Goal: Navigation & Orientation: Find specific page/section

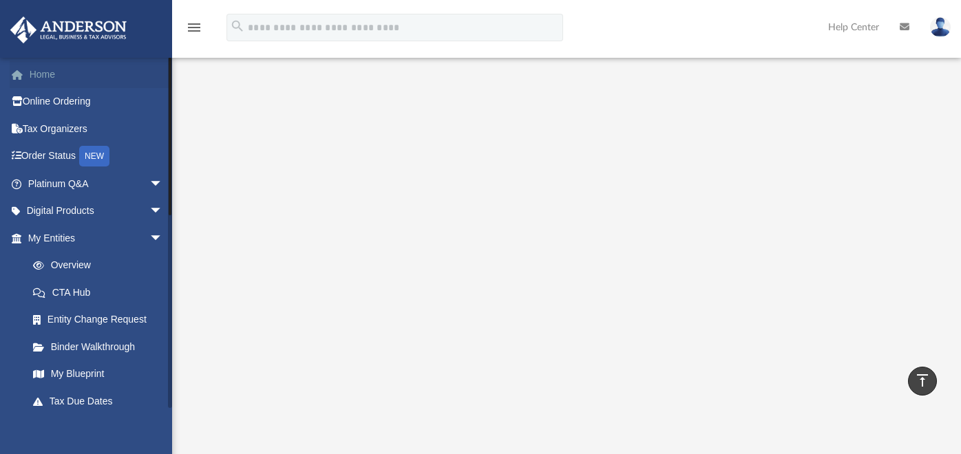
scroll to position [229, 0]
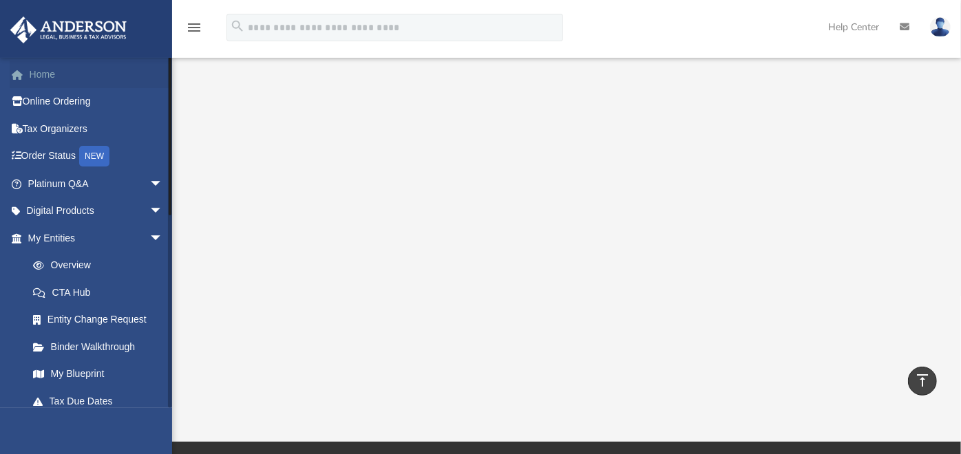
click at [37, 72] on link "Home" at bounding box center [97, 75] width 174 height 28
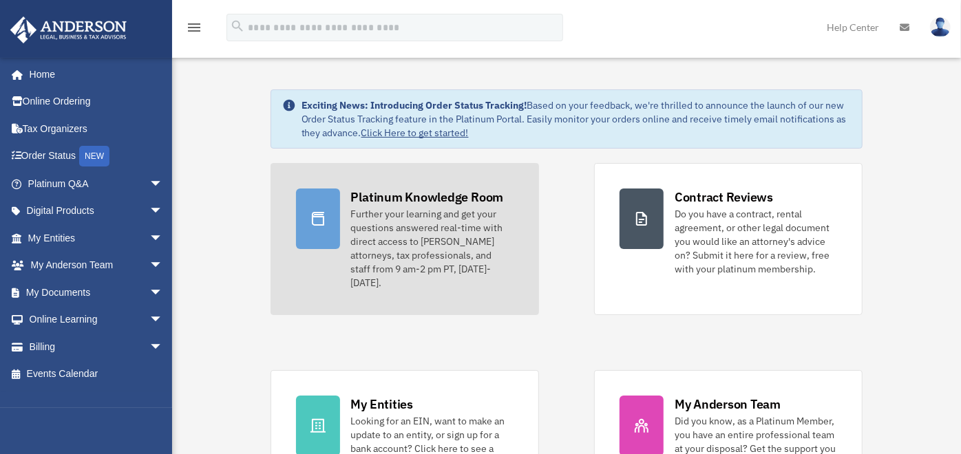
click at [410, 191] on div "Platinum Knowledge Room" at bounding box center [427, 197] width 153 height 17
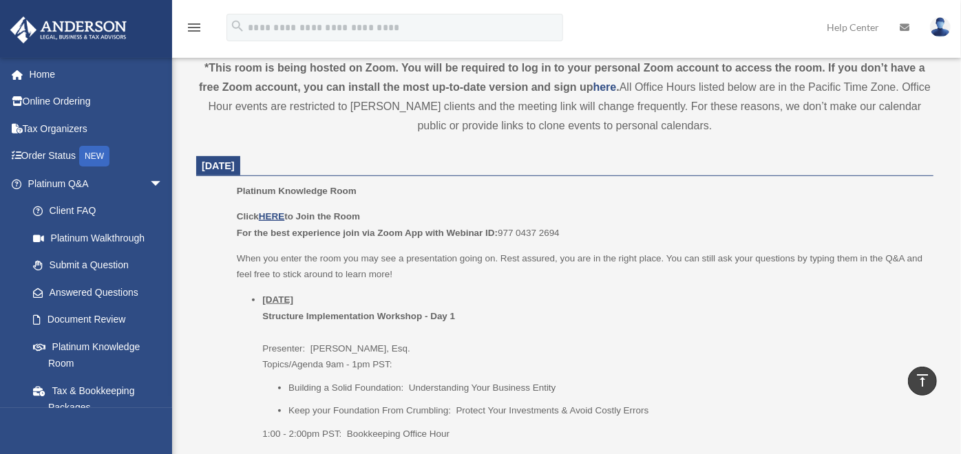
scroll to position [458, 0]
